Goal: Check status: Check status

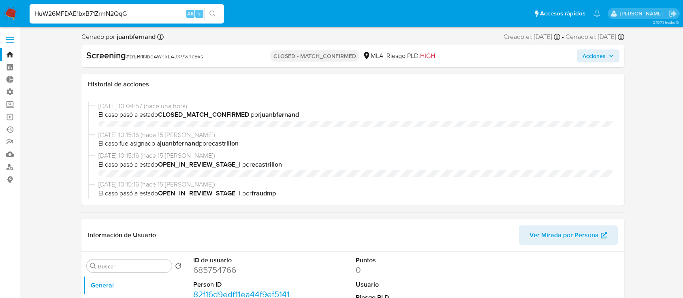
select select "10"
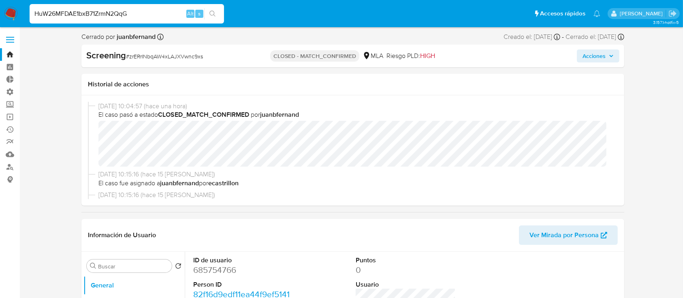
type input "HuW26MFDAE1bxB71ZrmN2QqG"
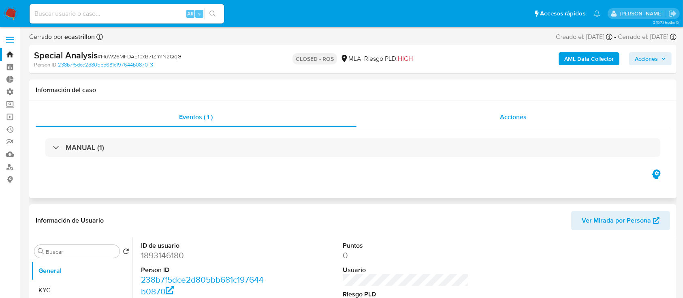
select select "10"
click at [374, 116] on div "Acciones" at bounding box center [513, 116] width 314 height 19
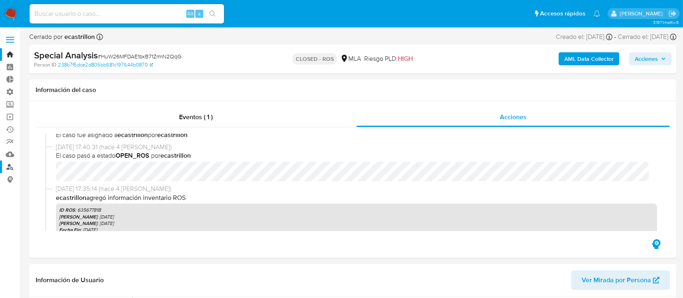
scroll to position [54, 0]
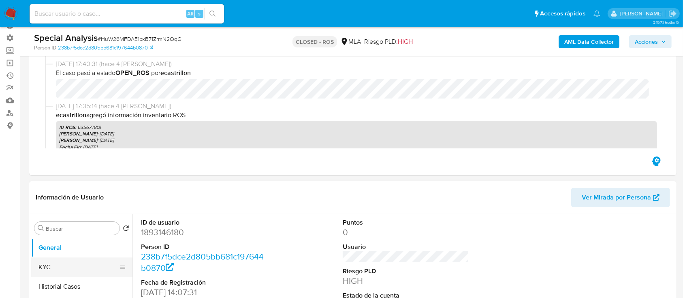
drag, startPoint x: 57, startPoint y: 279, endPoint x: 59, endPoint y: 274, distance: 6.0
click at [57, 279] on button "Historial Casos" at bounding box center [81, 286] width 101 height 19
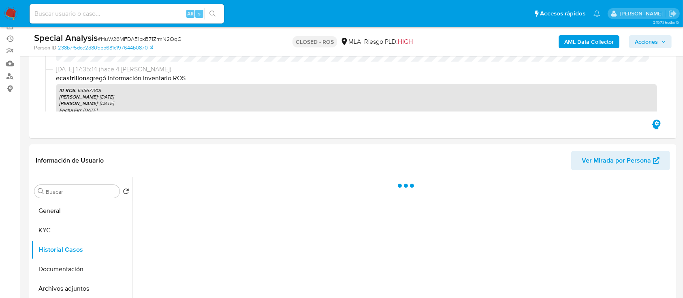
scroll to position [108, 0]
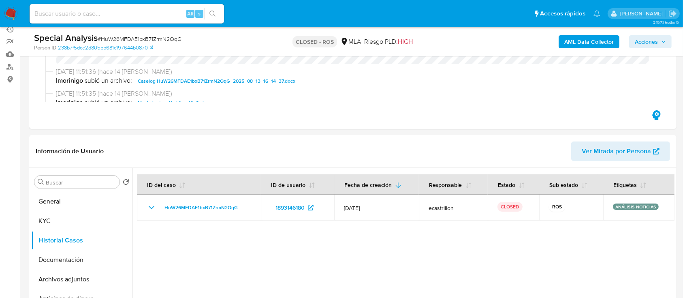
scroll to position [162, 0]
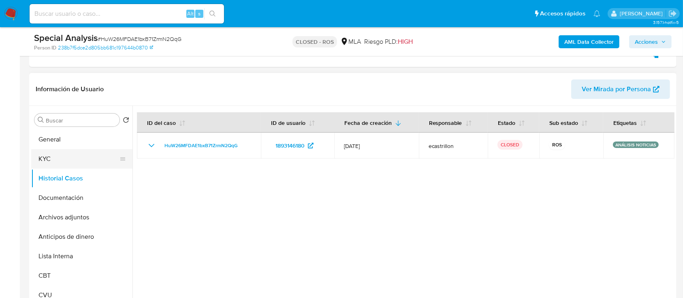
click at [51, 157] on button "KYC" at bounding box center [78, 158] width 95 height 19
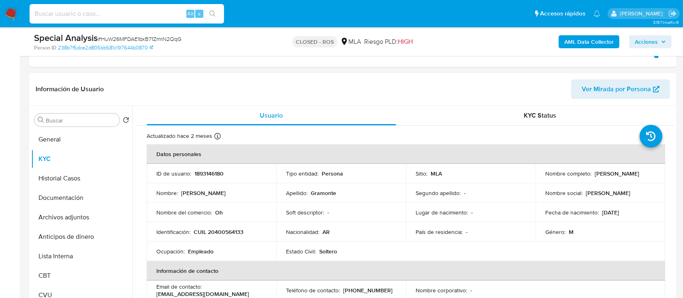
click at [112, 10] on input at bounding box center [127, 14] width 194 height 11
paste input "DdjCiFmg2pWXlxuoPcSxJ33T"
type input "DdjCiFmg2pWXlxuoPcSxJ33T"
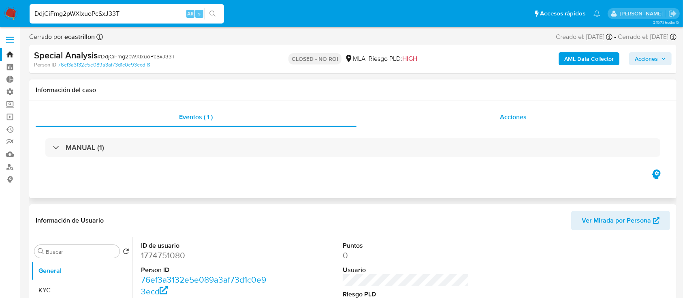
click at [406, 111] on div "Acciones" at bounding box center [513, 116] width 314 height 19
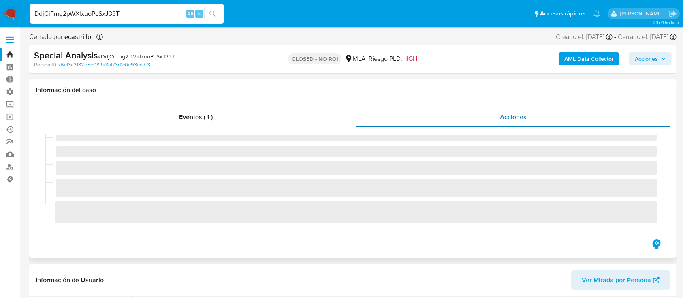
select select "10"
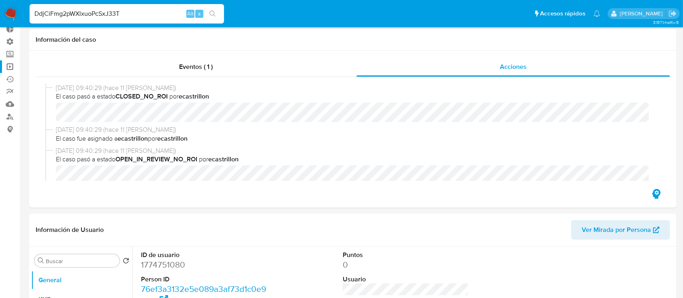
scroll to position [108, 0]
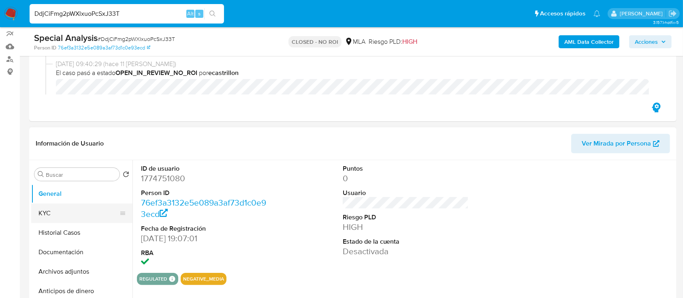
click at [47, 208] on button "KYC" at bounding box center [78, 212] width 95 height 19
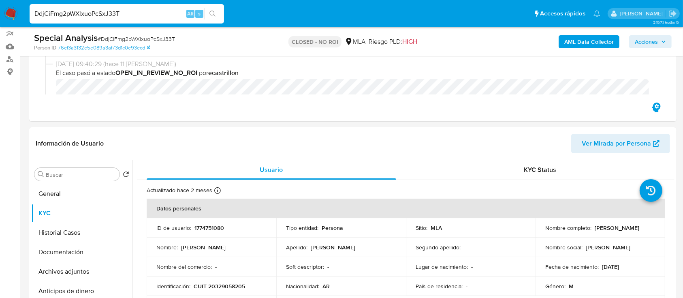
click at [138, 13] on input "DdjCiFmg2pWXlxuoPcSxJ33T" at bounding box center [127, 14] width 194 height 11
paste input "vg8NTh62e7MFgTxpNxqngpi8"
type input "vg8NTh62e7MFgTxpNxqngpi8"
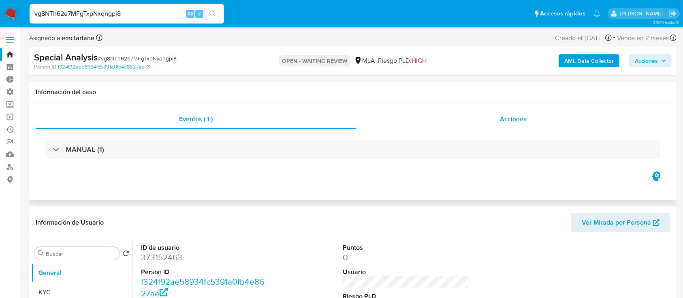
click at [405, 125] on div "Acciones" at bounding box center [513, 118] width 314 height 19
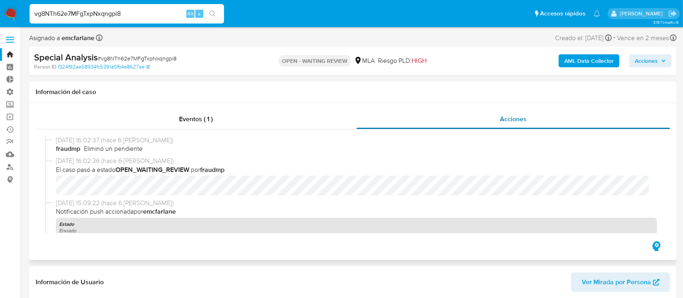
select select "10"
click at [79, 13] on input "vg8NTh62e7MFgTxpNxqngpi8" at bounding box center [127, 14] width 194 height 11
paste input "239549326"
type input "239549326"
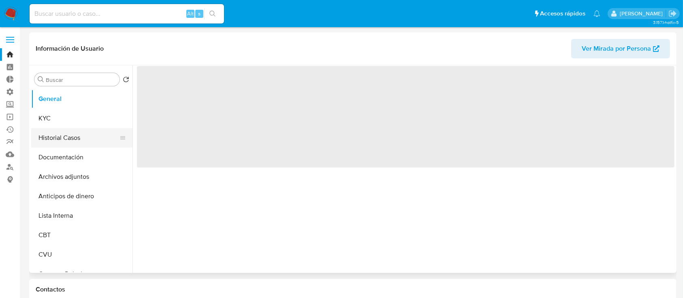
click at [72, 136] on button "Historial Casos" at bounding box center [78, 137] width 95 height 19
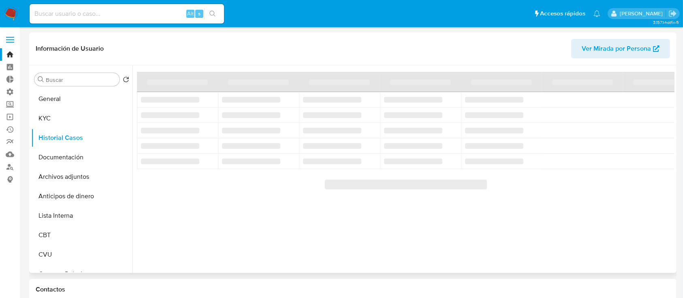
select select "10"
